Goal: Transaction & Acquisition: Subscribe to service/newsletter

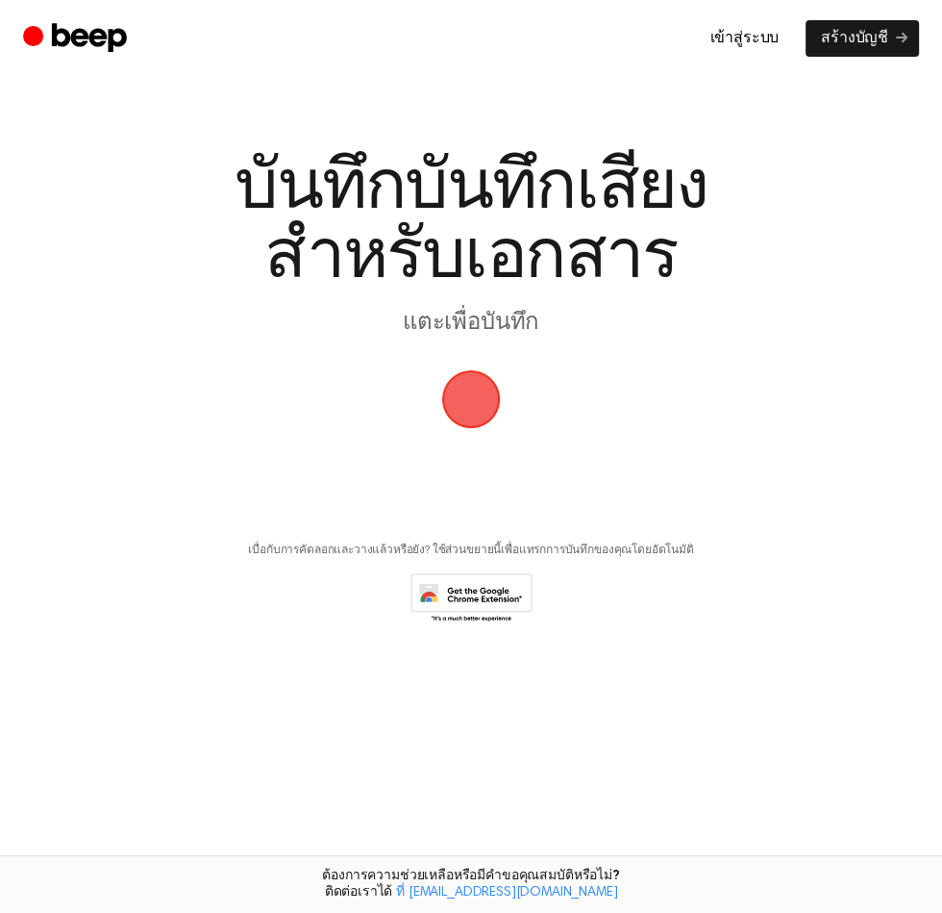
click at [851, 38] on font "สร้างบัญชี" at bounding box center [854, 38] width 67 height 15
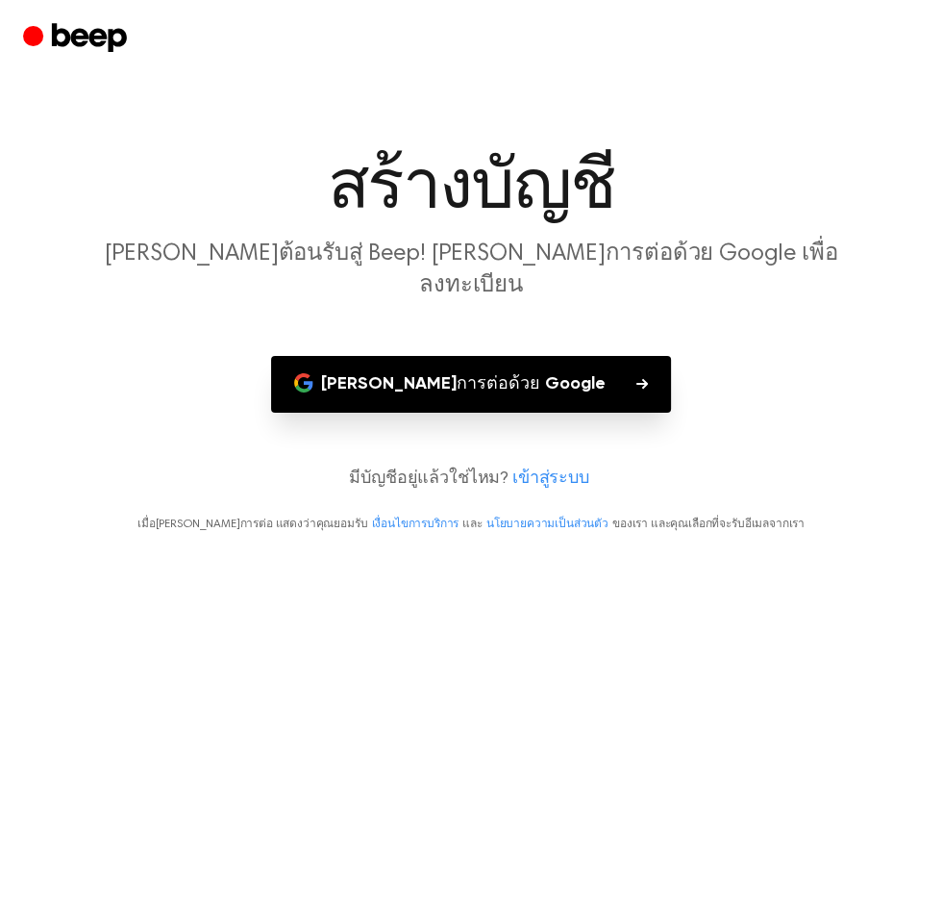
click at [567, 356] on button "[PERSON_NAME]การต่อด้วย Google" at bounding box center [471, 384] width 400 height 57
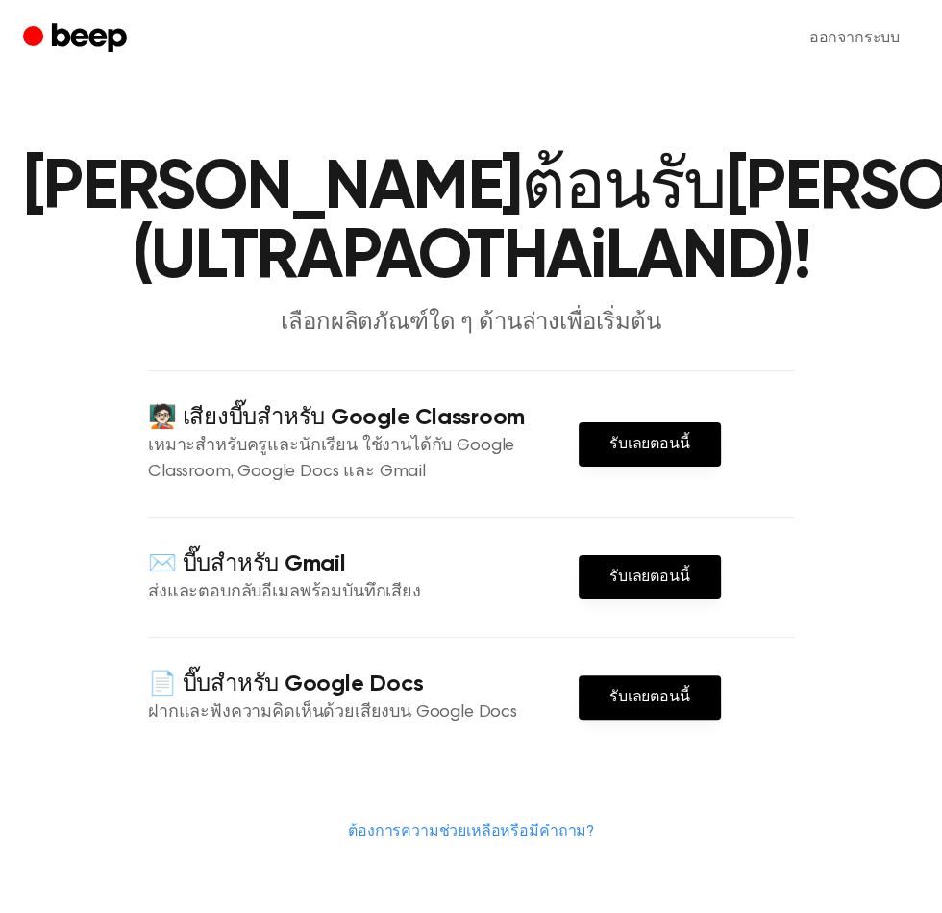
click at [649, 585] on font "รับเลยตอนนี้" at bounding box center [650, 576] width 81 height 15
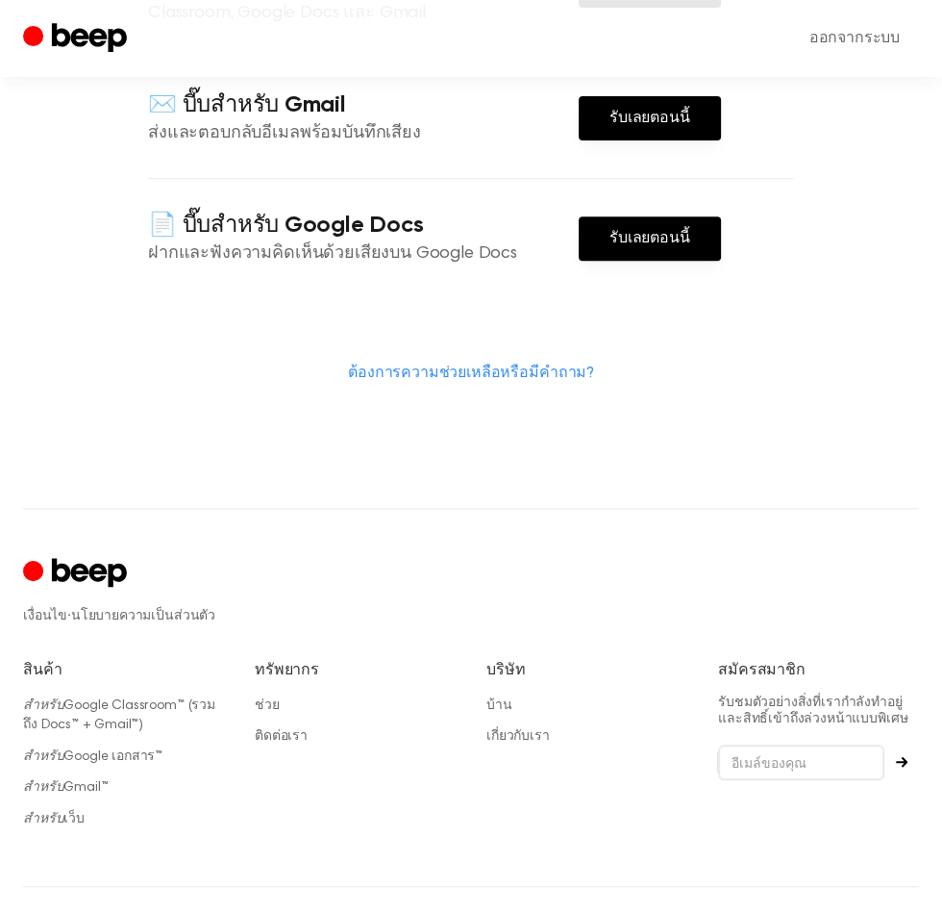
click at [601, 261] on link "รับเลยตอนนี้" at bounding box center [650, 238] width 142 height 44
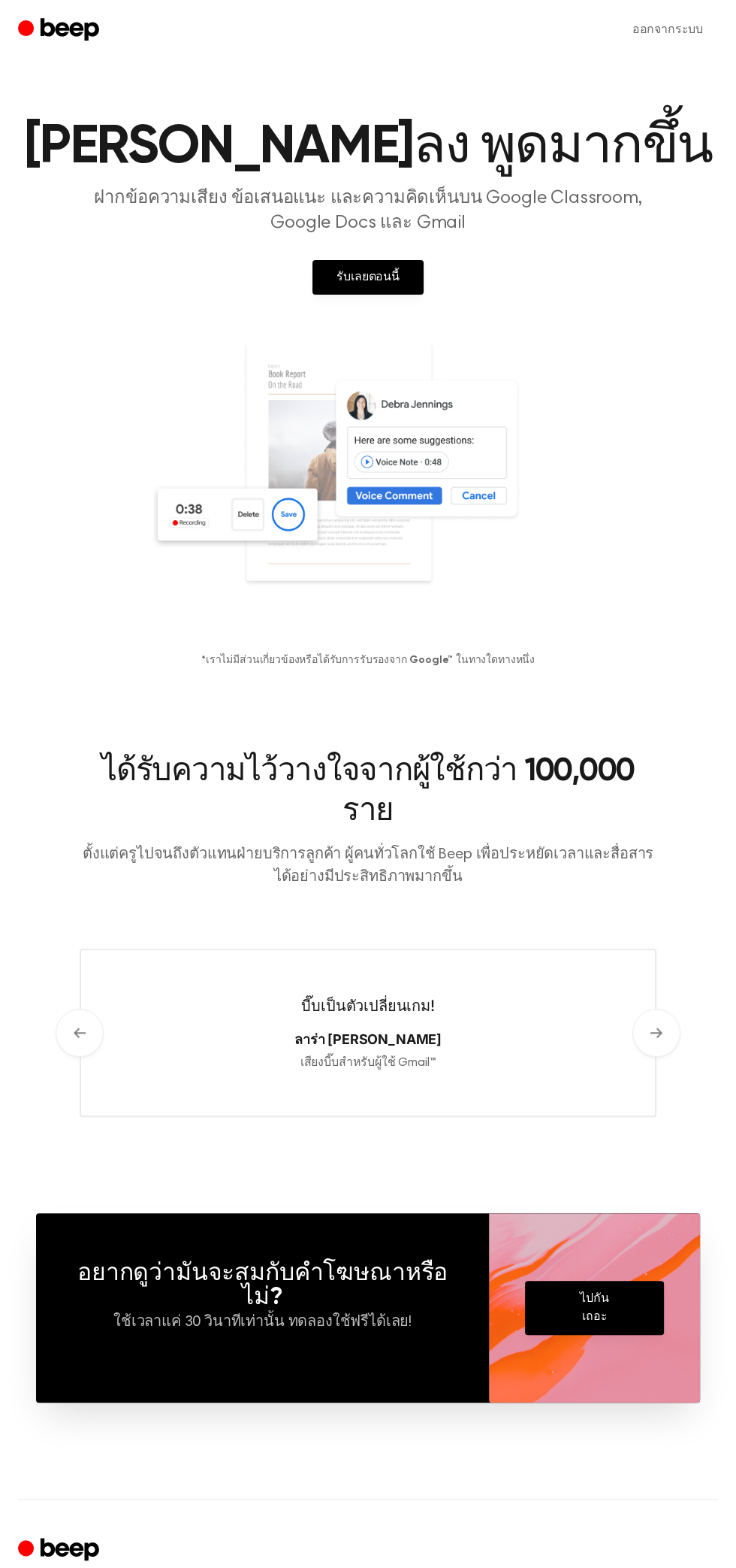
click at [327, 277] on link "รับเลยตอนนี้" at bounding box center [368, 277] width 111 height 34
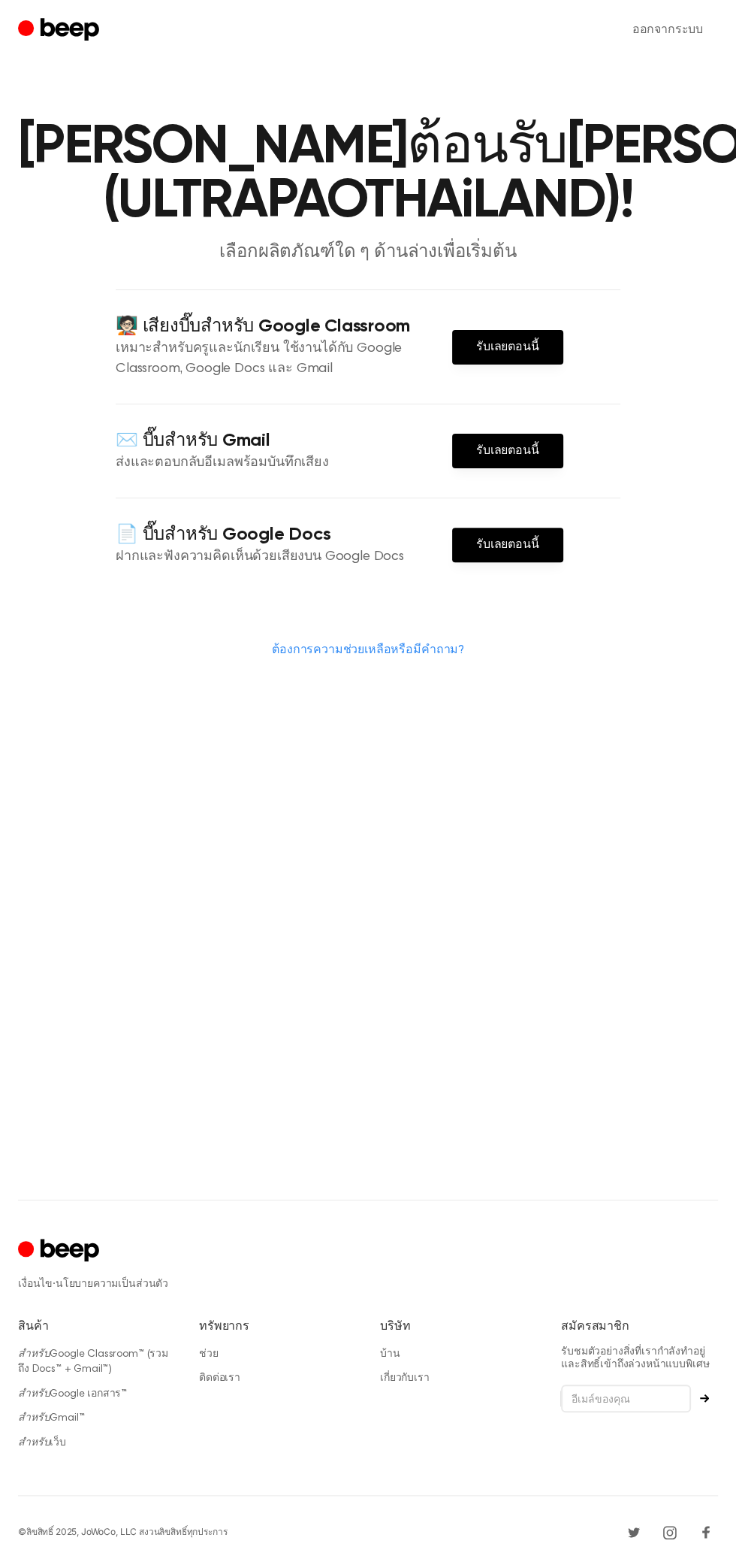
click at [484, 364] on link "รับเลยตอนนี้" at bounding box center [508, 347] width 111 height 34
